Goal: Task Accomplishment & Management: Complete application form

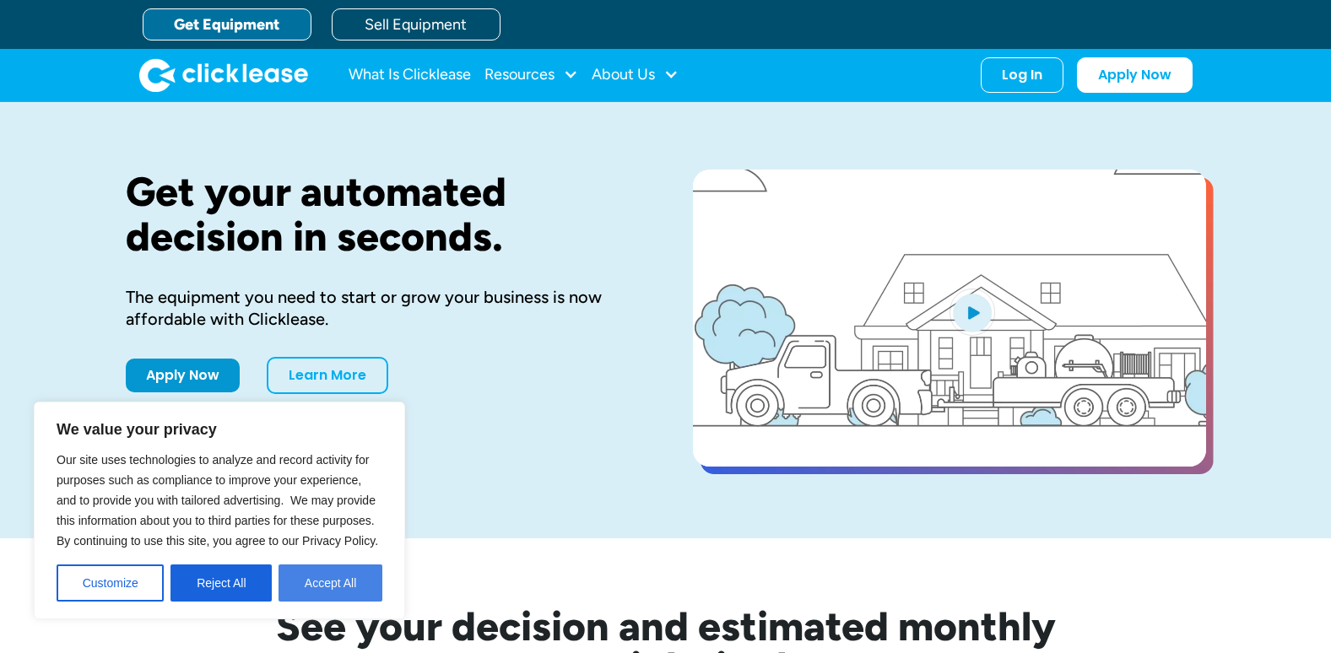
click at [300, 580] on button "Accept All" at bounding box center [331, 583] width 104 height 37
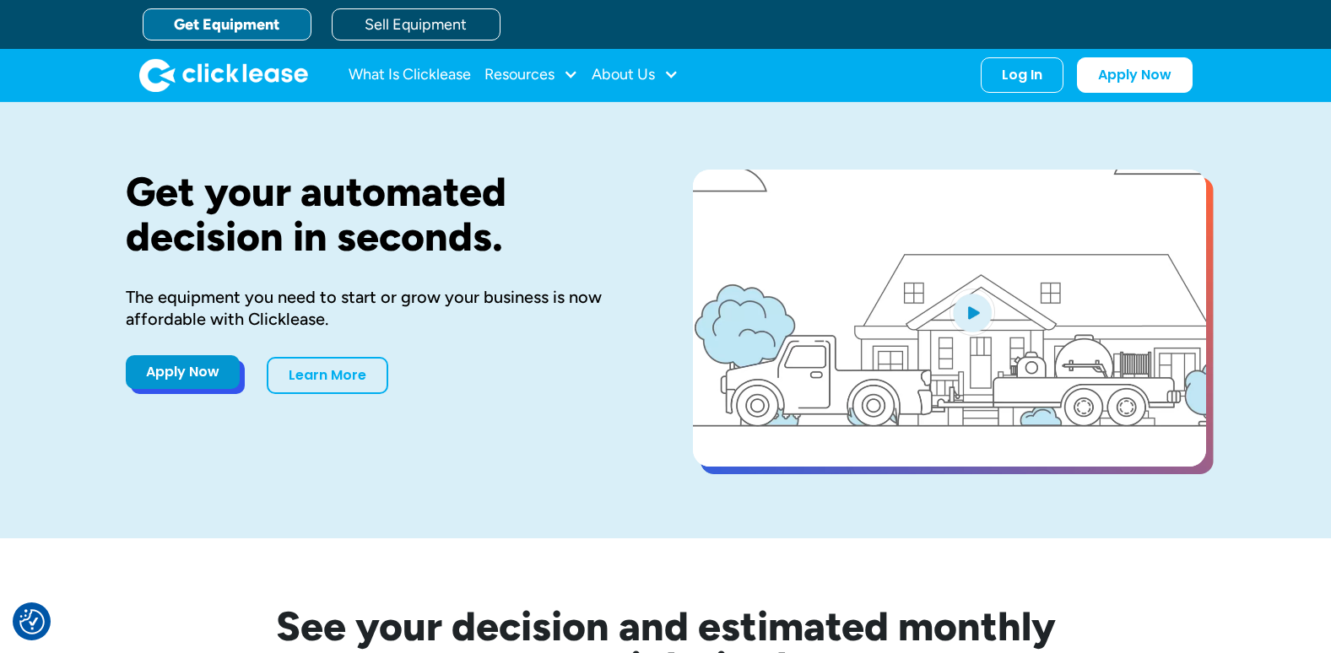
click at [148, 374] on link "Apply Now" at bounding box center [183, 372] width 114 height 34
